Goal: Task Accomplishment & Management: Manage account settings

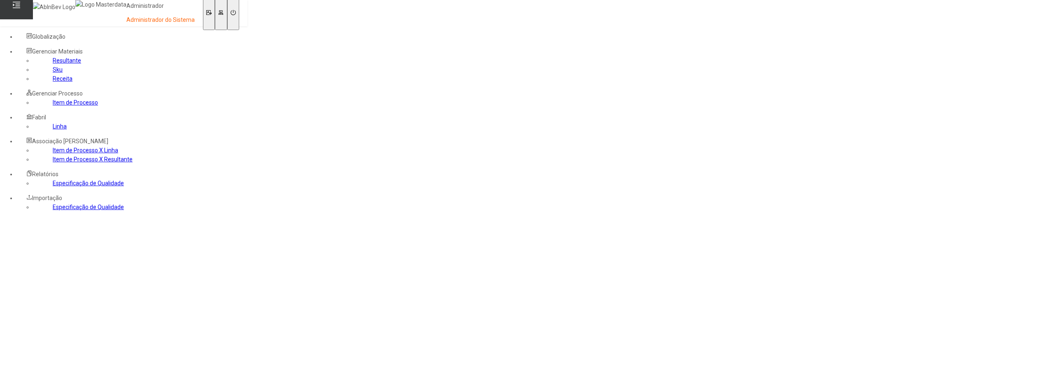
click at [53, 64] on link "Resultante" at bounding box center [67, 60] width 28 height 7
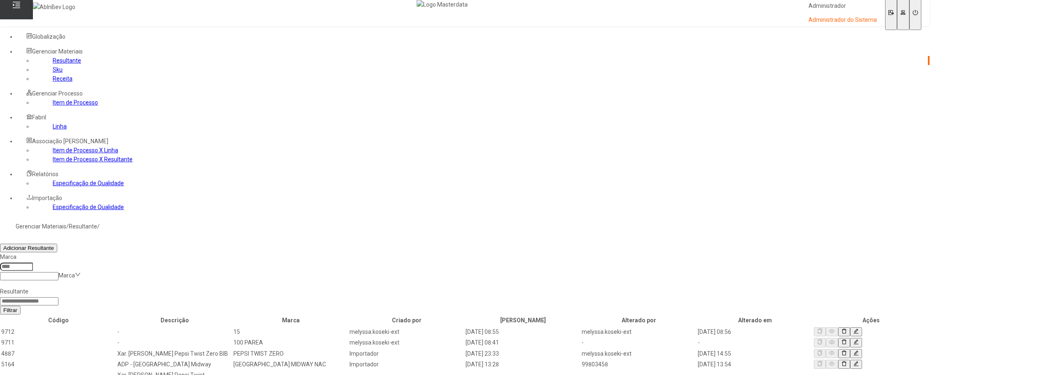
click at [53, 82] on link "Receita" at bounding box center [63, 78] width 20 height 7
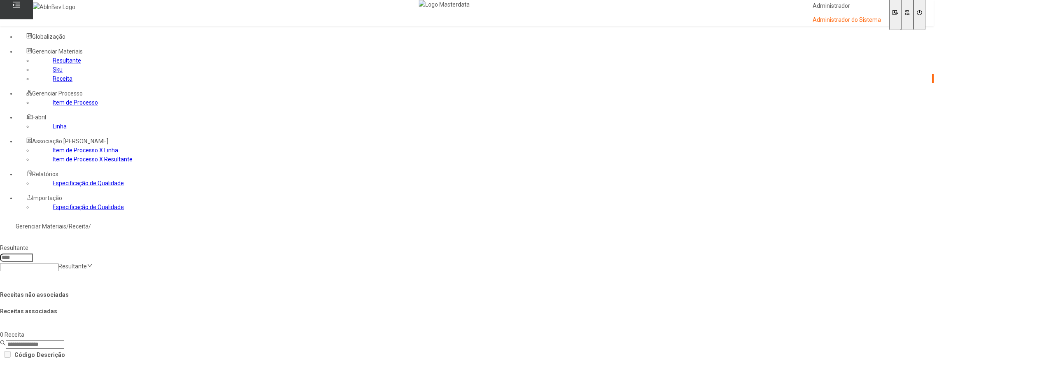
click at [53, 64] on link "Resultante" at bounding box center [67, 60] width 28 height 7
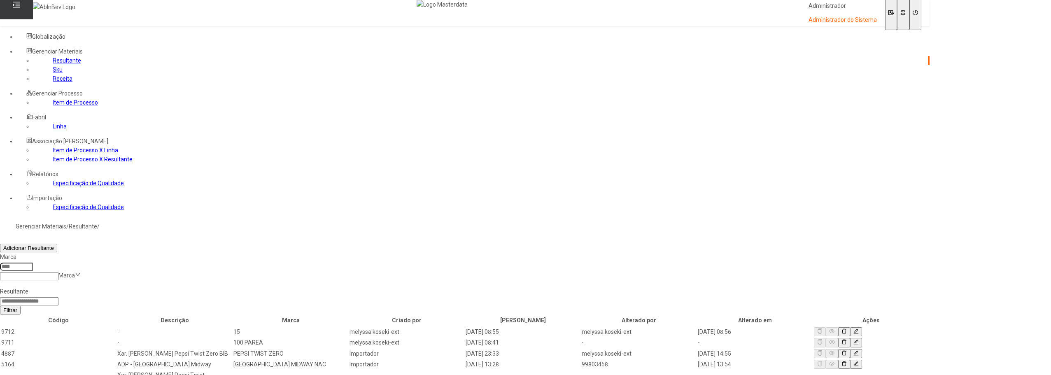
click at [65, 35] on span "Globalização" at bounding box center [48, 36] width 33 height 7
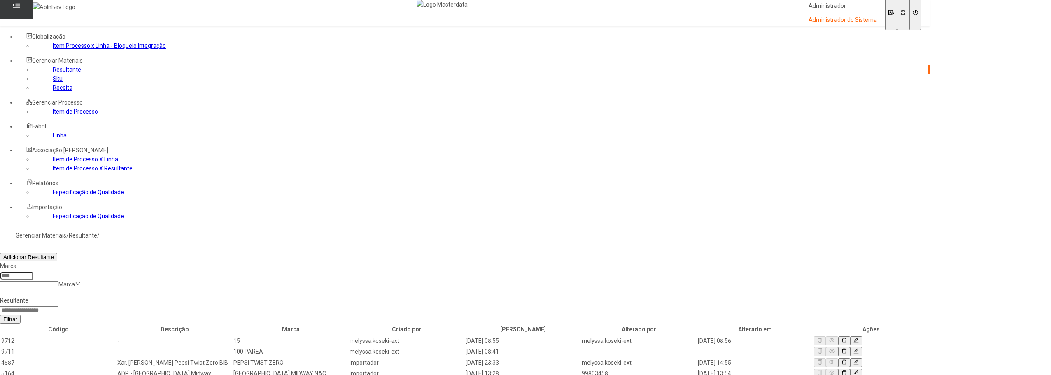
click at [53, 115] on link "Item de Processo" at bounding box center [75, 111] width 45 height 7
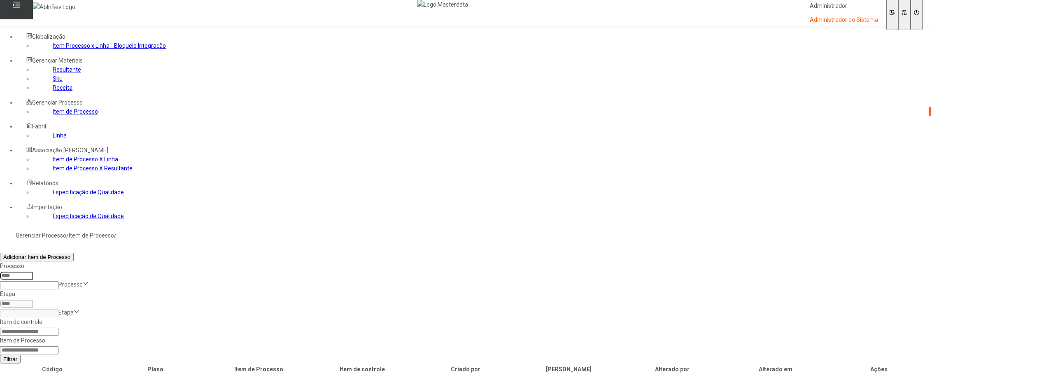
click at [848, 374] on icon at bounding box center [845, 380] width 5 height 5
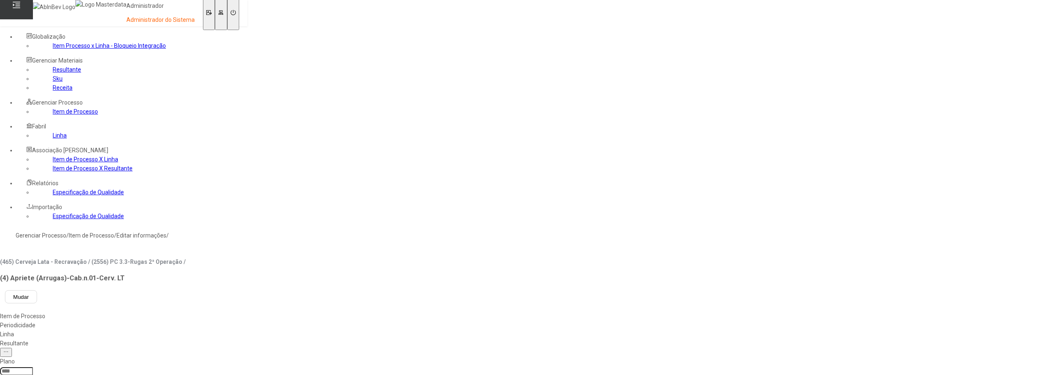
type input "****"
click at [186, 339] on div "Resultante" at bounding box center [93, 343] width 186 height 9
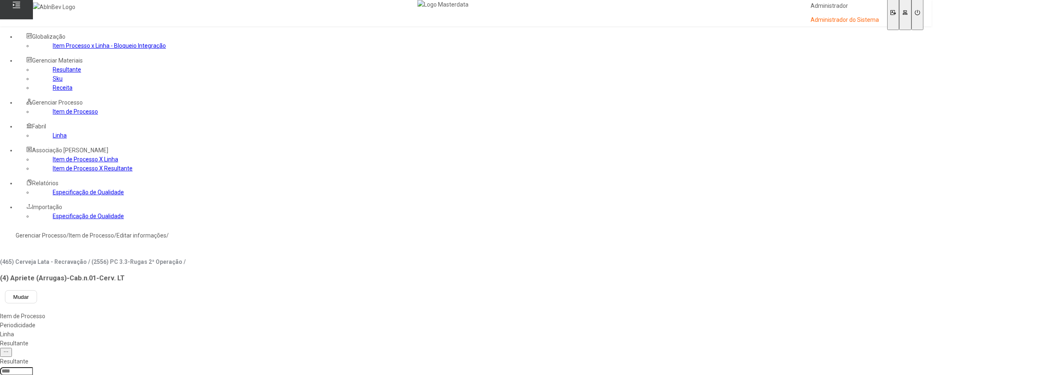
click at [53, 73] on link "Resultante" at bounding box center [67, 69] width 28 height 7
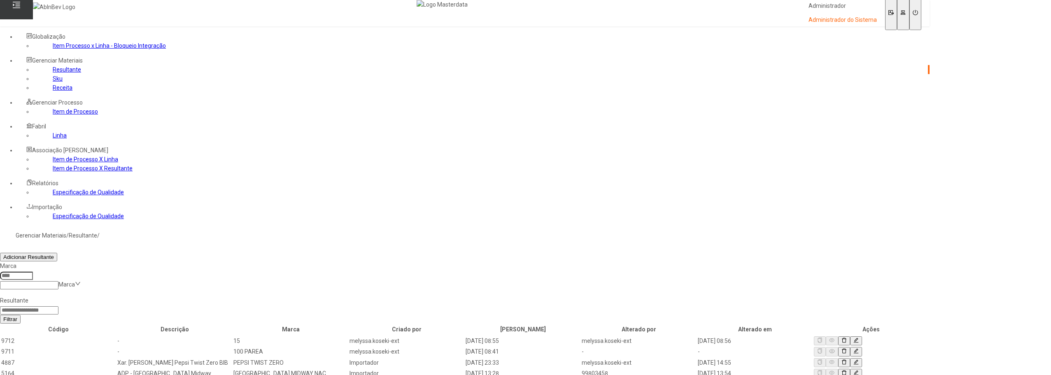
click at [53, 91] on link "Receita" at bounding box center [63, 87] width 20 height 7
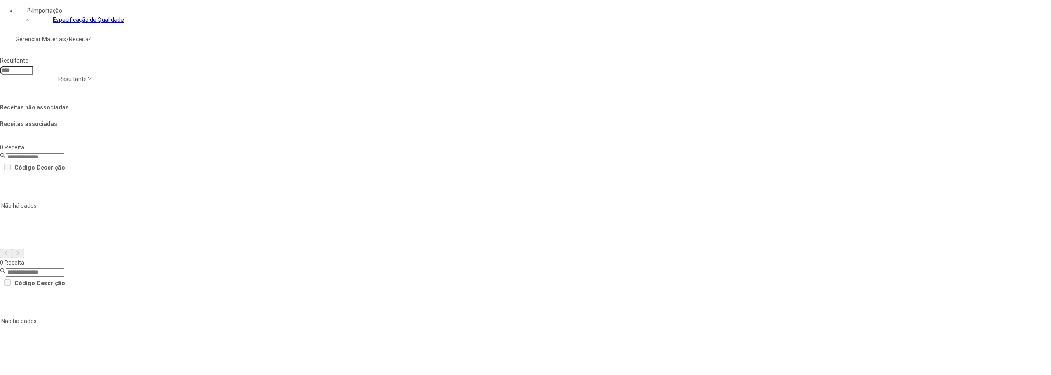
scroll to position [206, 0]
